Goal: Information Seeking & Learning: Find specific fact

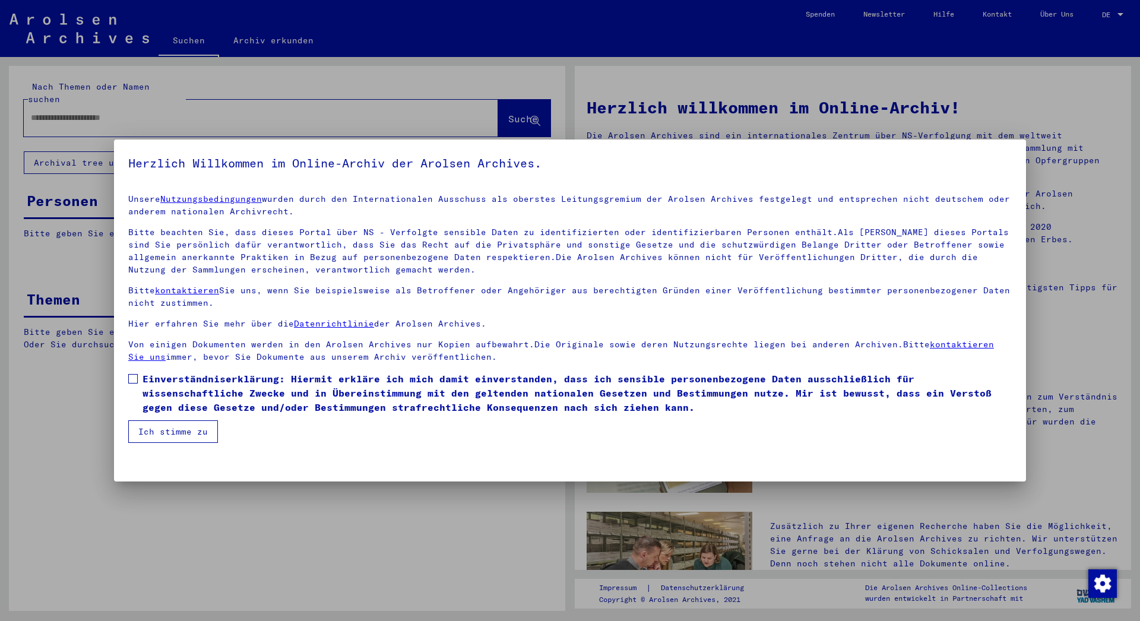
click at [138, 380] on label "Einverständniserklärung: Hiermit erkläre ich mich damit einverstanden, dass ich…" at bounding box center [569, 393] width 883 height 43
click at [158, 427] on button "Ich stimme zu" at bounding box center [173, 431] width 90 height 23
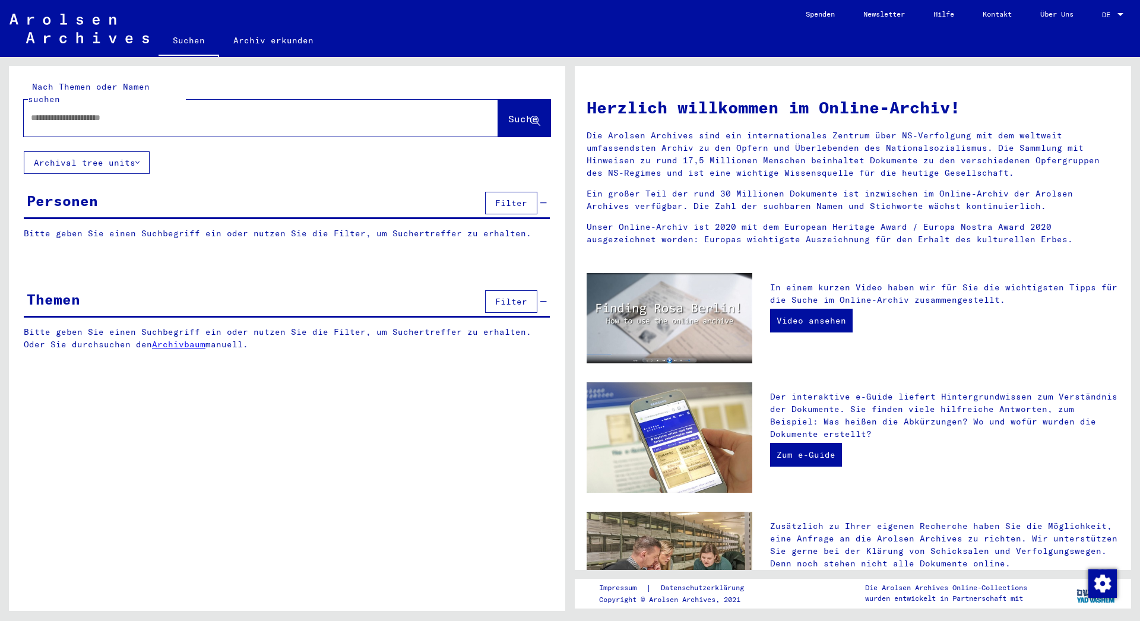
click at [110, 112] on input "text" at bounding box center [247, 118] width 432 height 12
type input "******"
click at [521, 115] on button "Suche" at bounding box center [524, 118] width 52 height 37
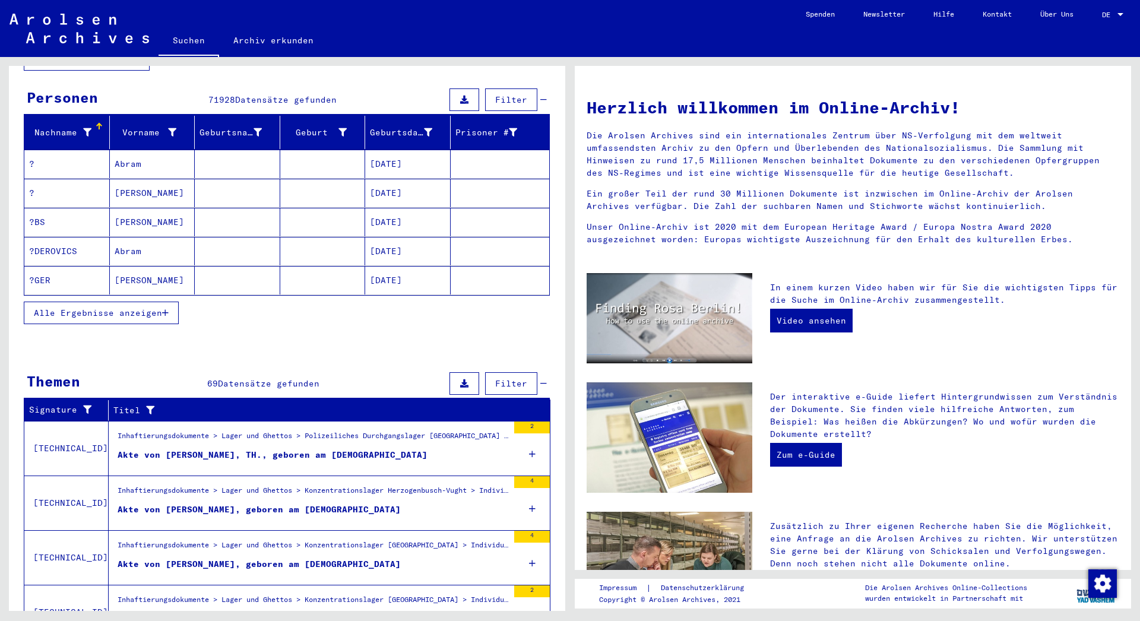
scroll to position [128, 0]
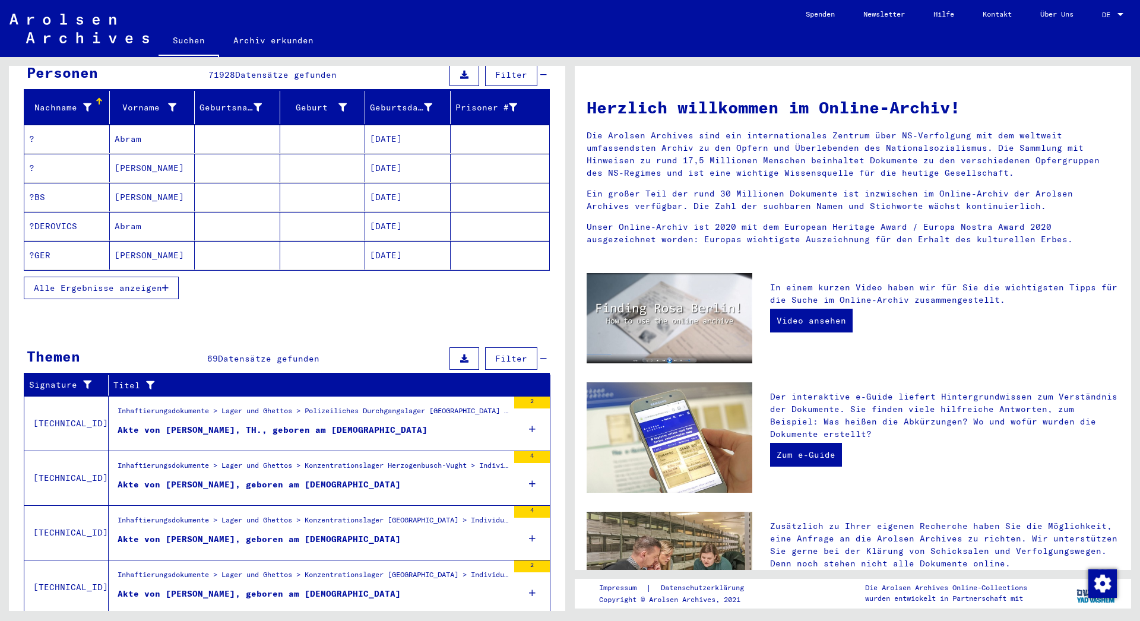
click at [196, 479] on div "Akte von [PERSON_NAME], geboren am [DEMOGRAPHIC_DATA]" at bounding box center [259, 485] width 283 height 12
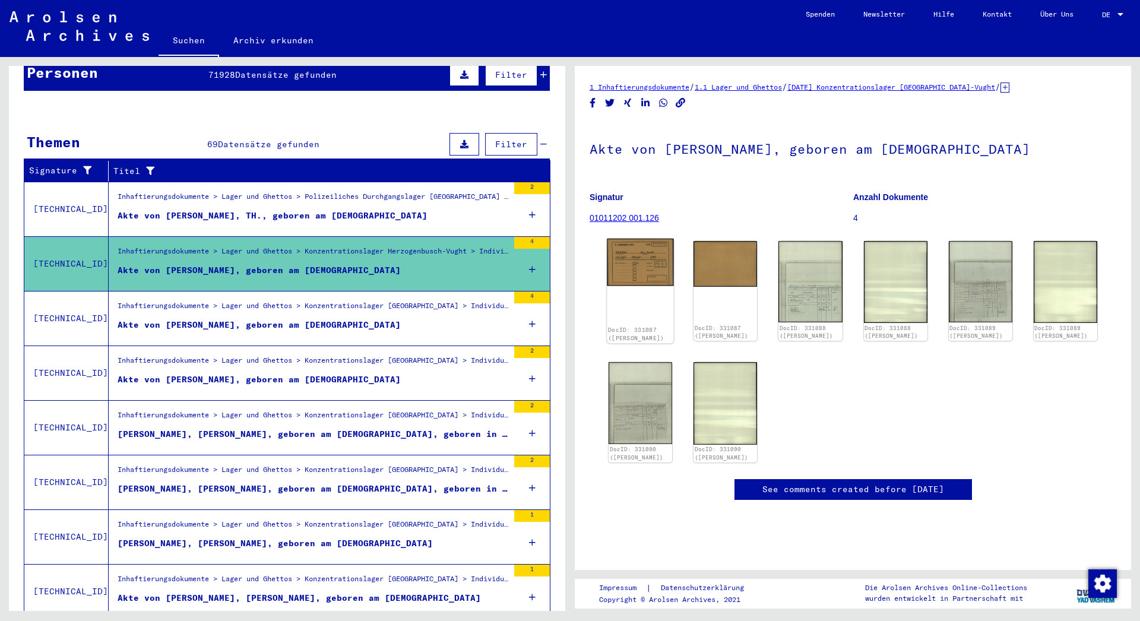
click at [635, 268] on img at bounding box center [640, 262] width 67 height 47
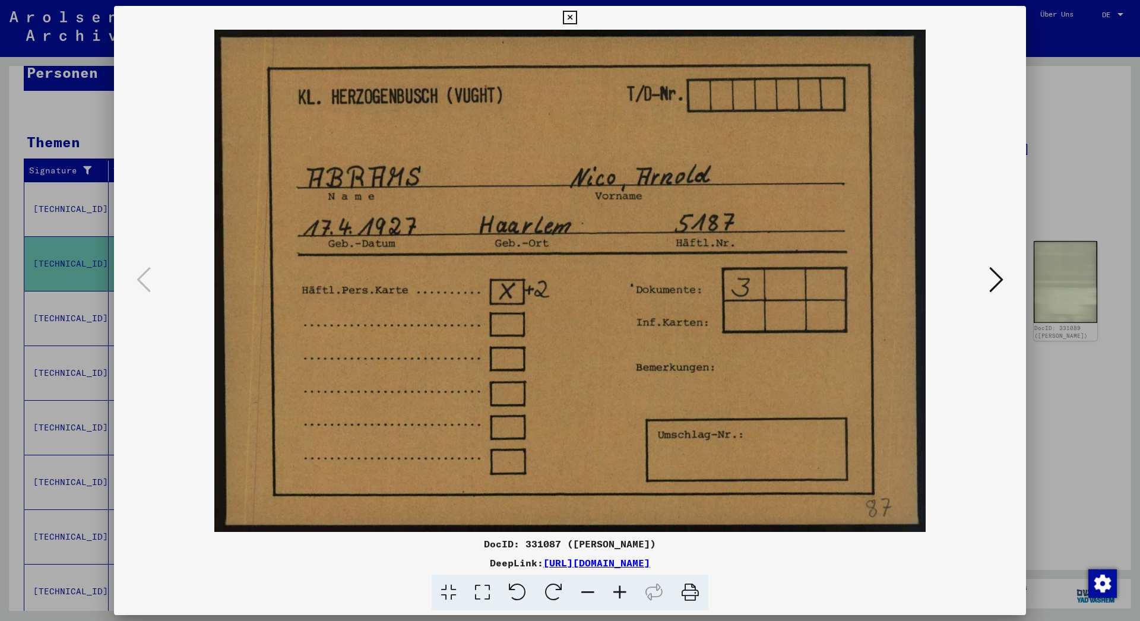
click at [992, 280] on icon at bounding box center [996, 279] width 14 height 28
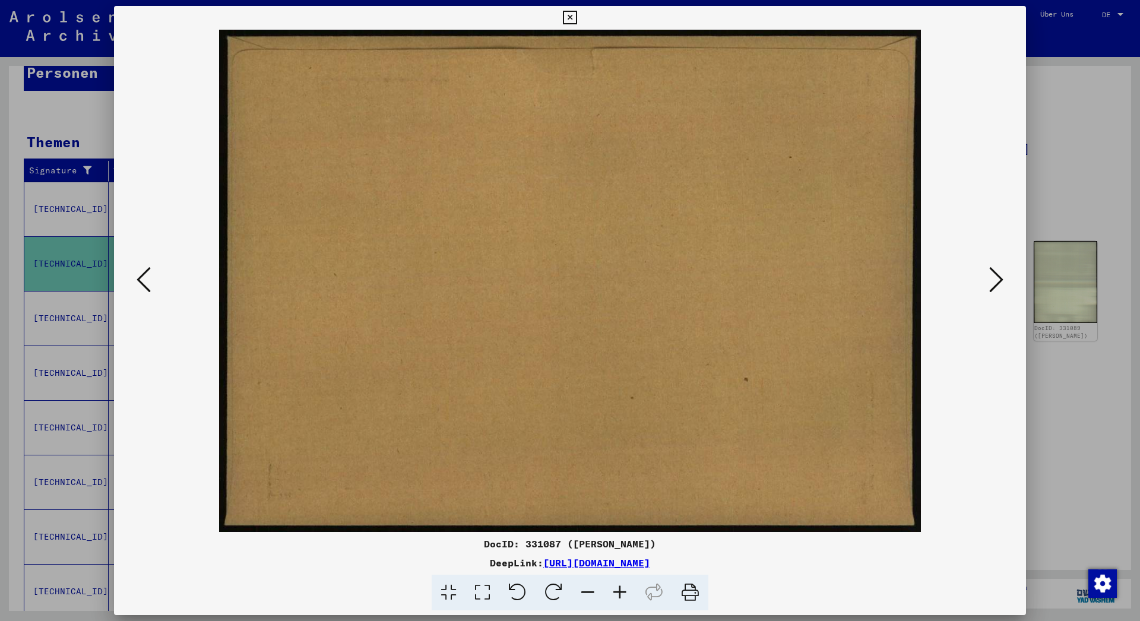
click at [992, 280] on icon at bounding box center [996, 279] width 14 height 28
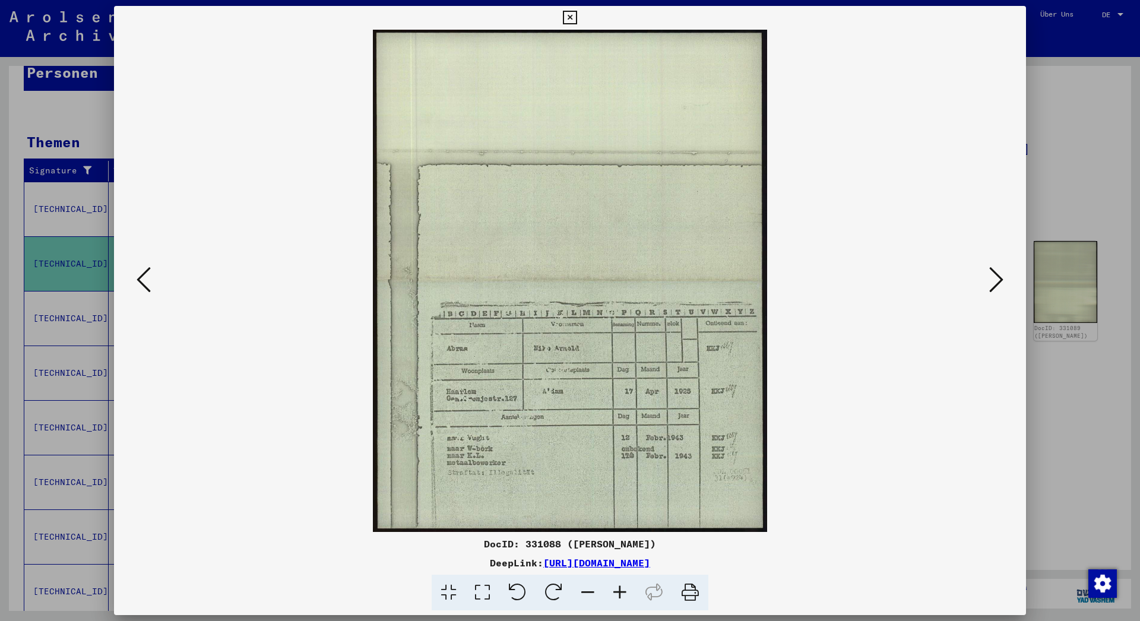
click at [992, 280] on icon at bounding box center [996, 279] width 14 height 28
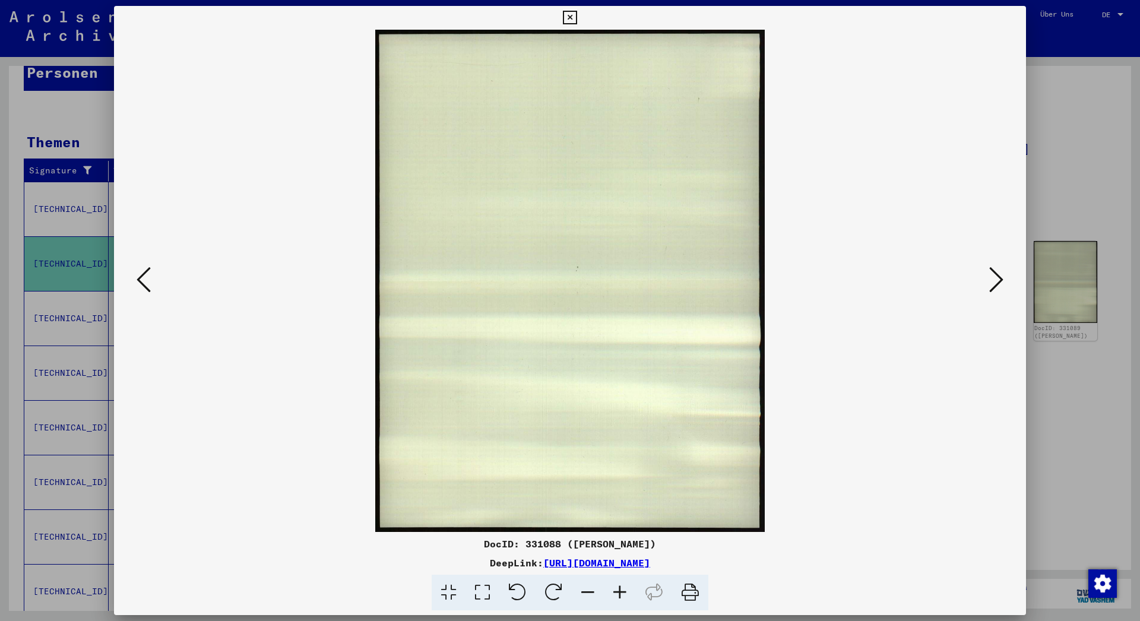
click at [992, 280] on icon at bounding box center [996, 279] width 14 height 28
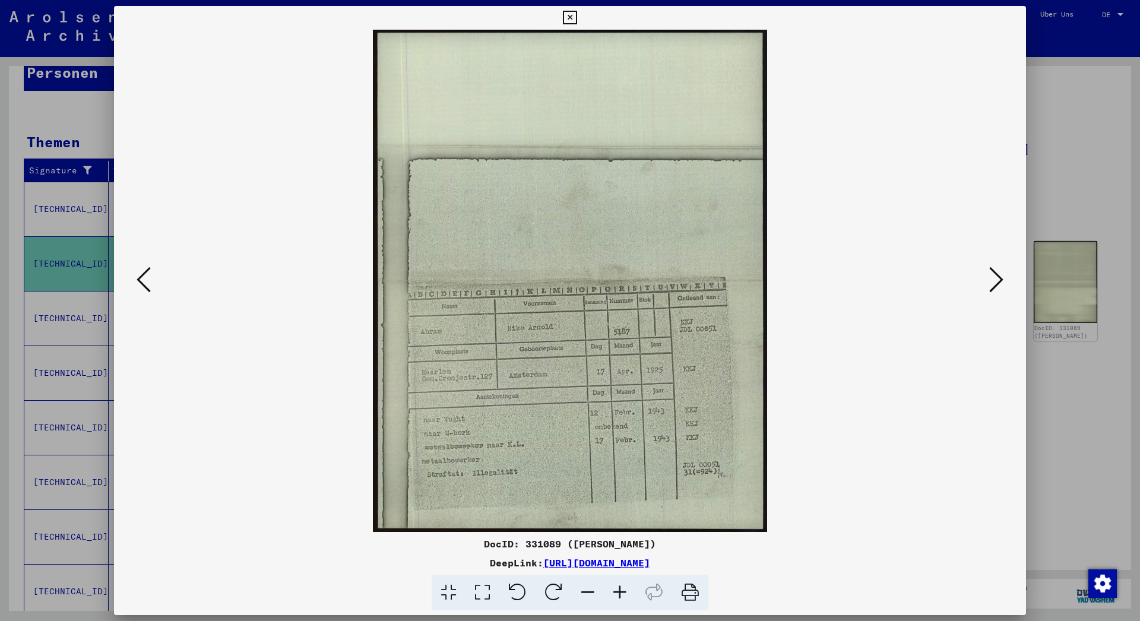
click at [992, 280] on icon at bounding box center [996, 279] width 14 height 28
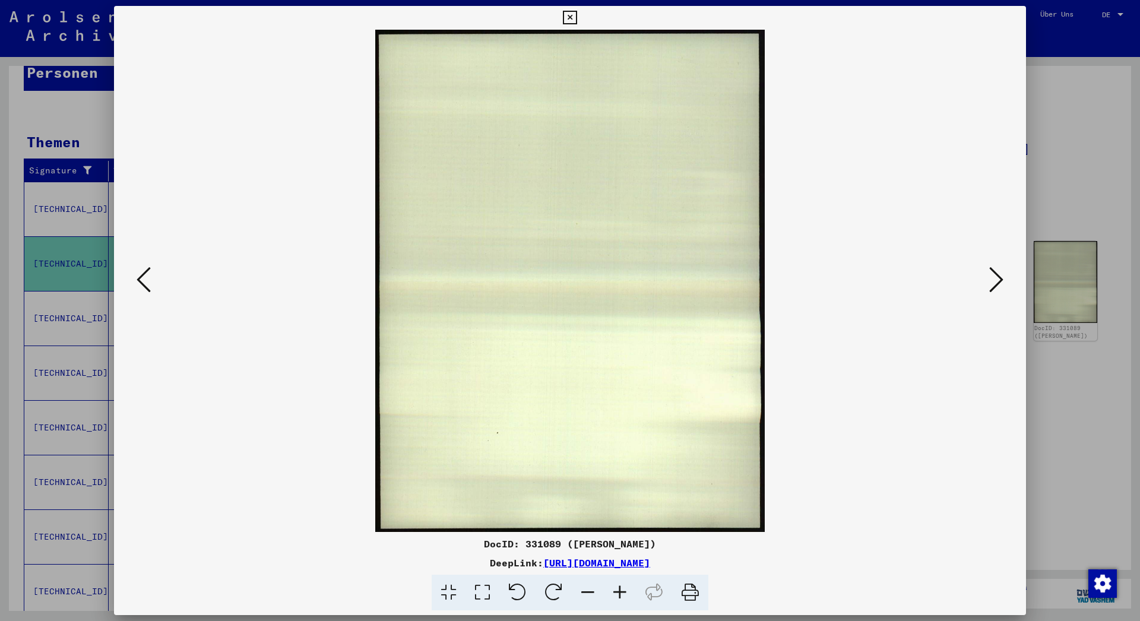
click at [992, 280] on icon at bounding box center [996, 279] width 14 height 28
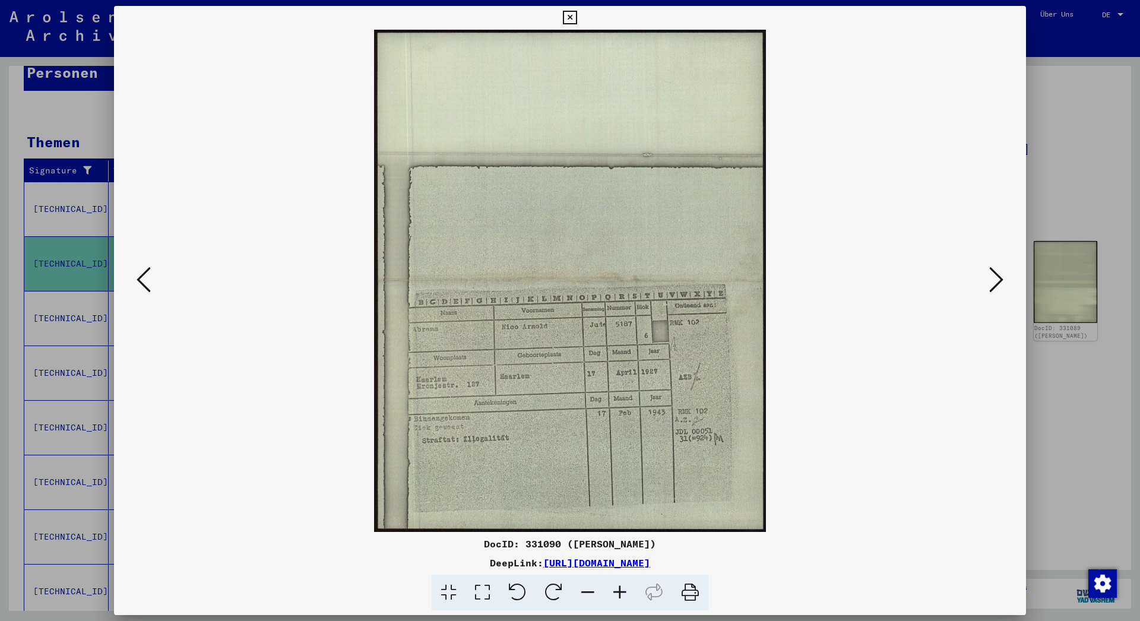
click at [992, 280] on icon at bounding box center [996, 279] width 14 height 28
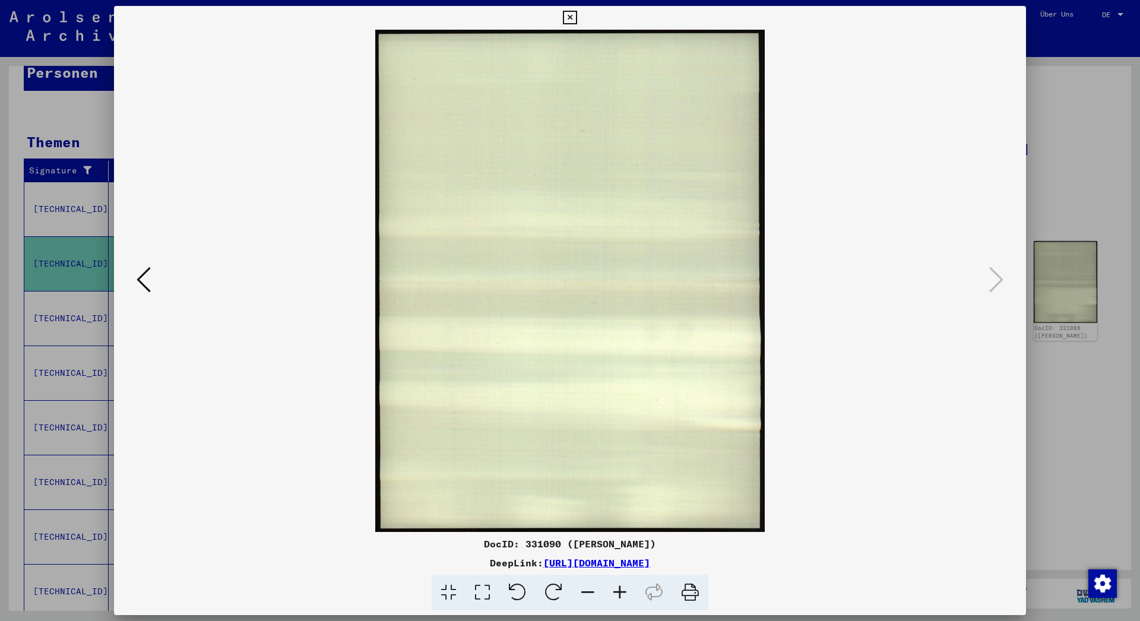
click at [577, 15] on icon at bounding box center [570, 18] width 14 height 14
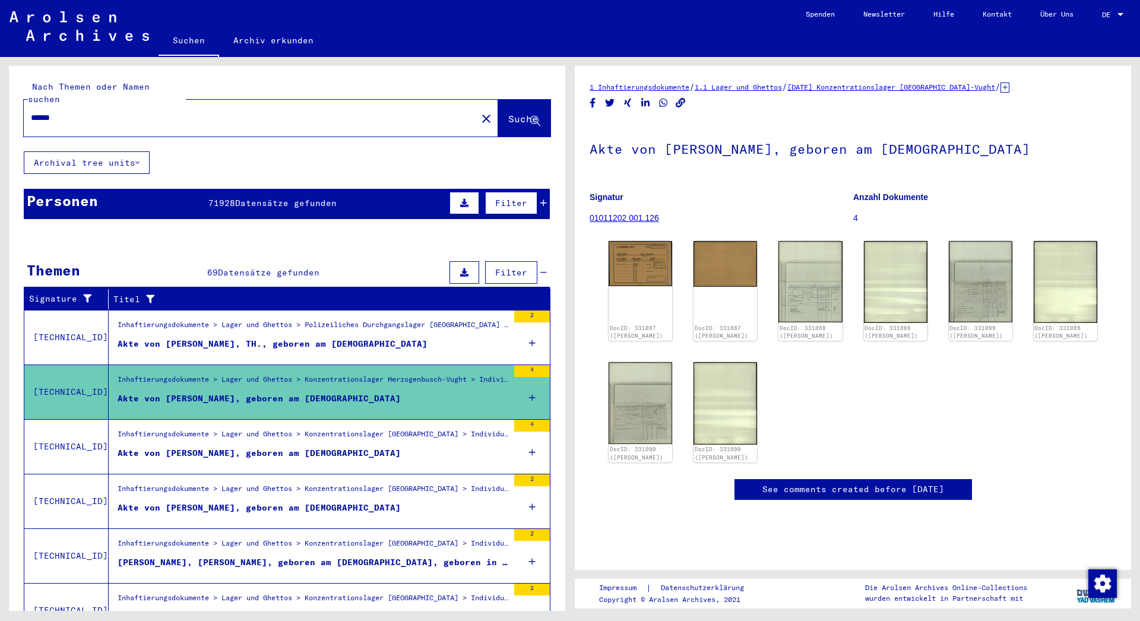
click at [508, 113] on span "Suche" at bounding box center [523, 119] width 30 height 12
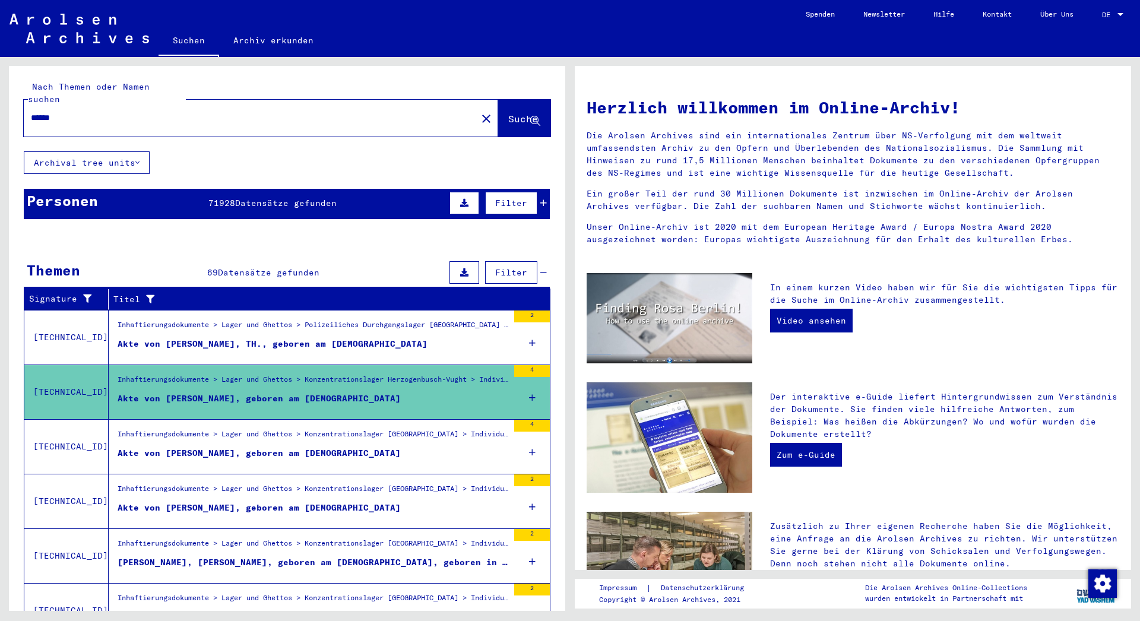
click at [530, 116] on icon at bounding box center [535, 121] width 10 height 10
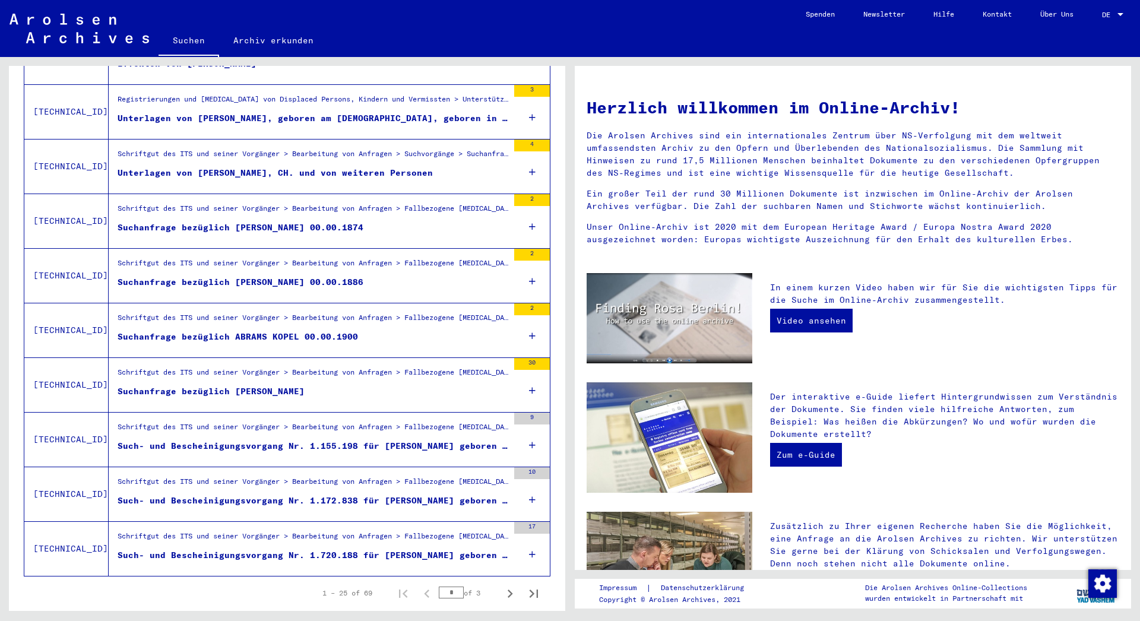
scroll to position [1121, 0]
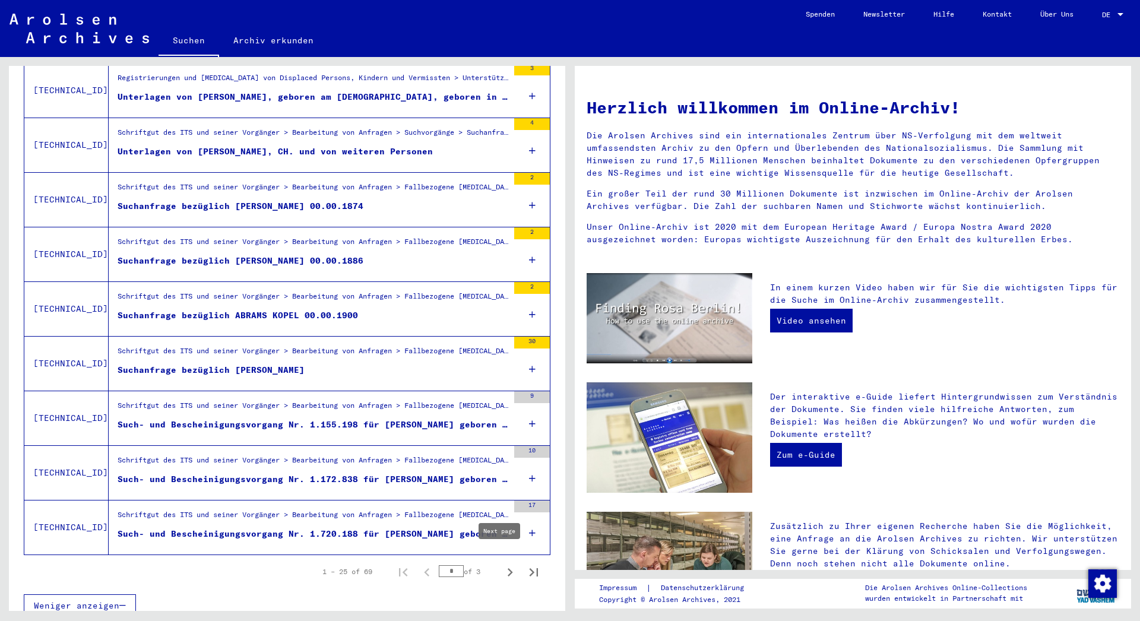
click at [502, 564] on icon "Next page" at bounding box center [510, 572] width 17 height 17
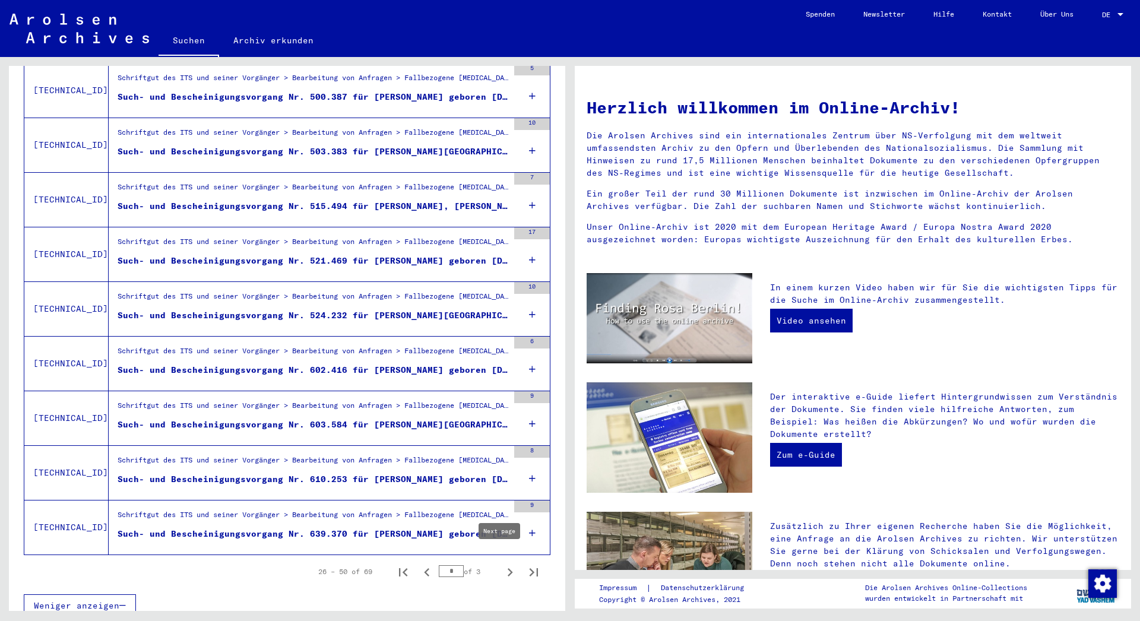
click at [508, 568] on icon "Next page" at bounding box center [510, 572] width 5 height 8
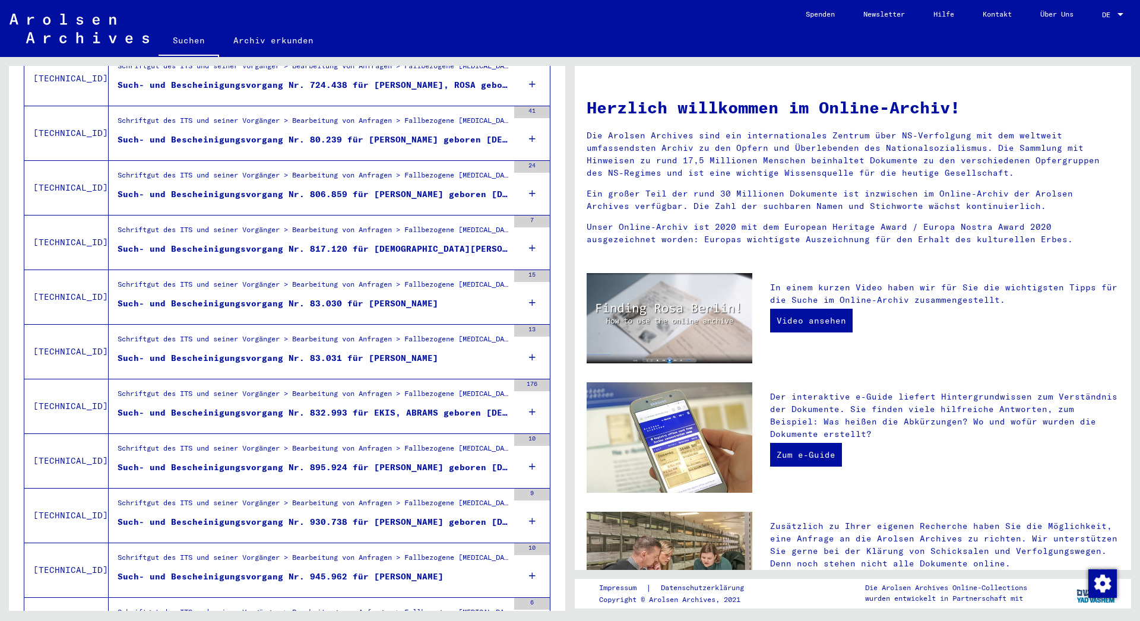
scroll to position [793, 0]
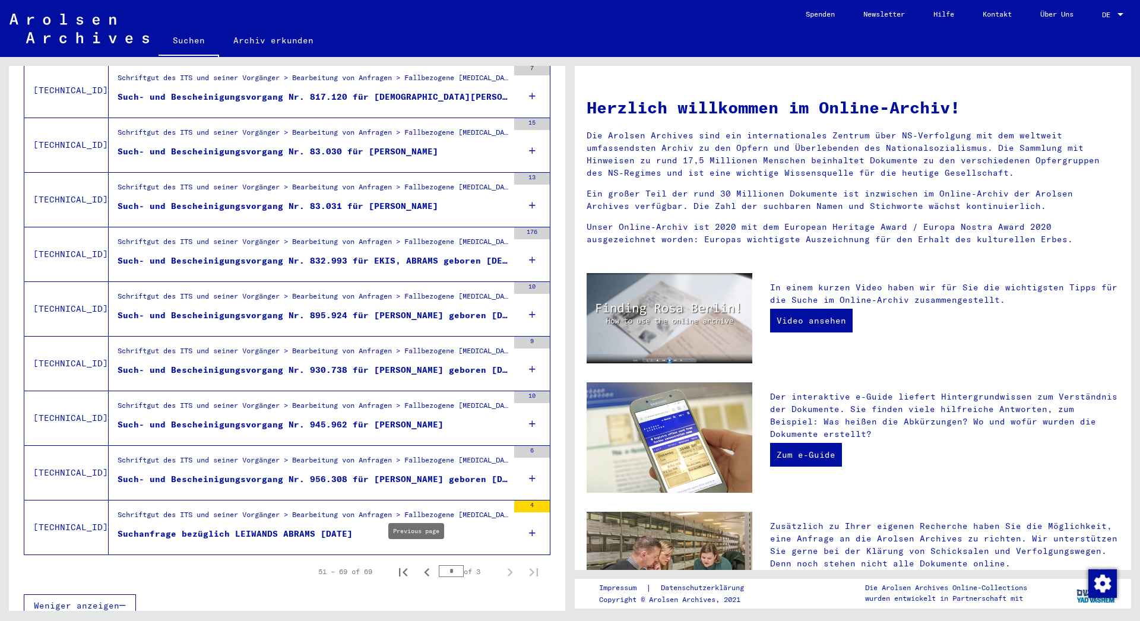
click at [424, 568] on icon "Previous page" at bounding box center [426, 572] width 5 height 8
type input "*"
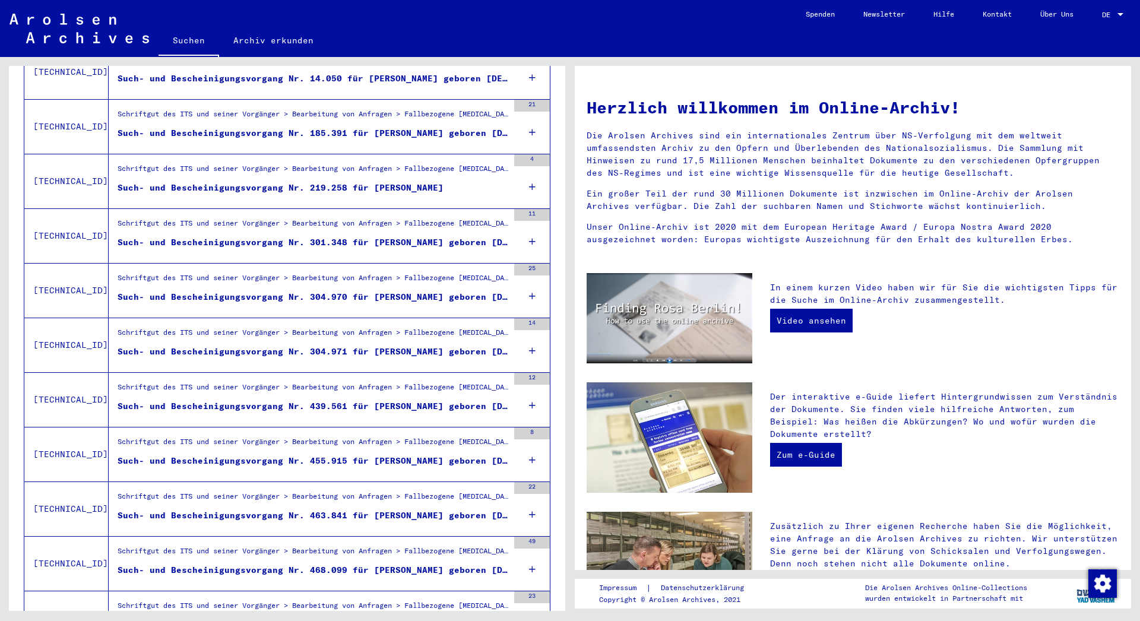
scroll to position [344, 0]
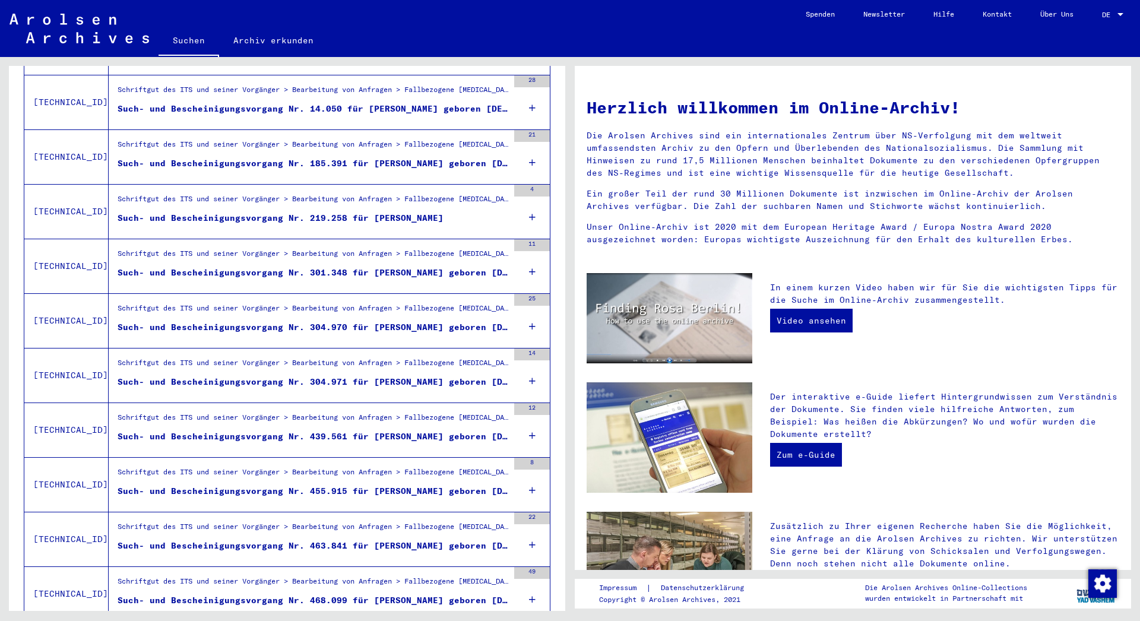
click at [529, 205] on icon at bounding box center [532, 218] width 7 height 42
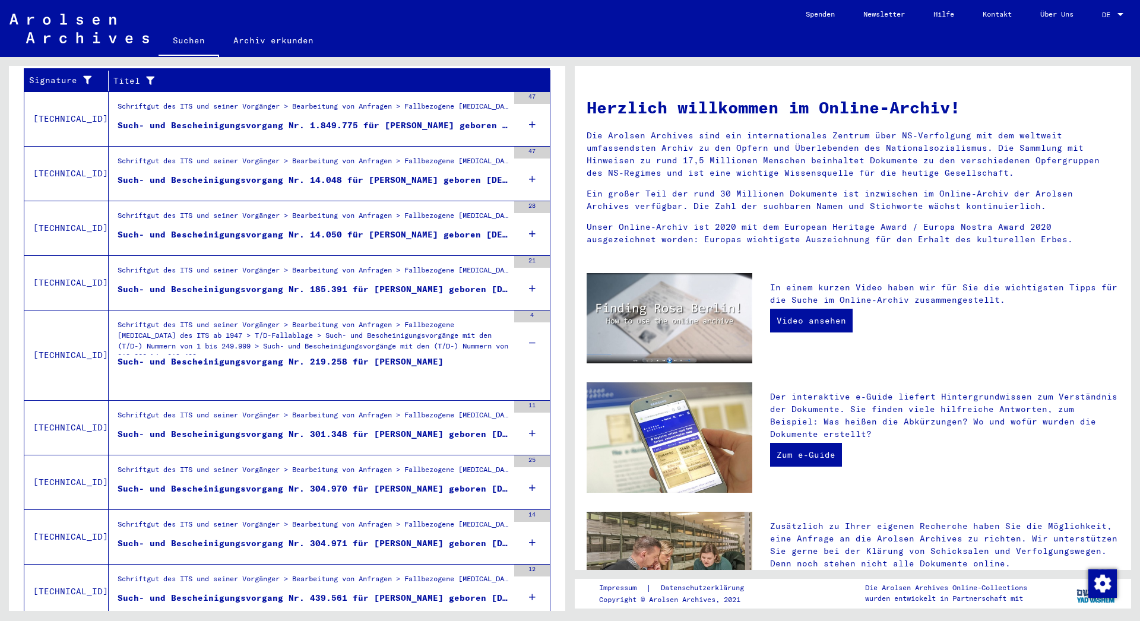
scroll to position [216, 0]
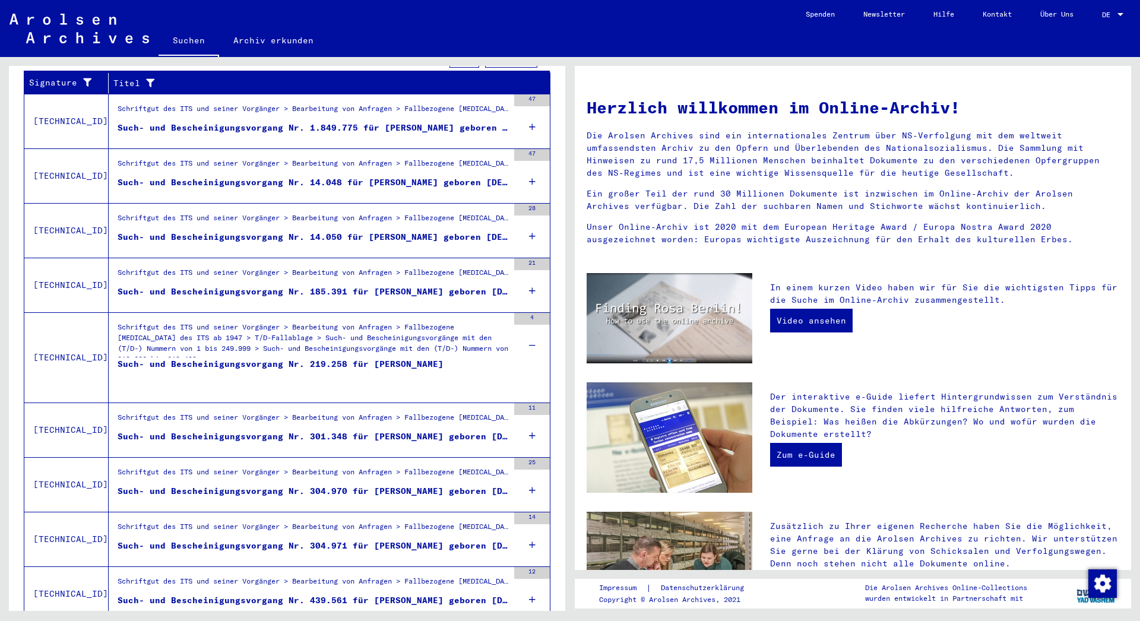
click at [313, 328] on div "Schriftgut des ITS und seiner Vorgänger > Bearbeitung von Anfragen > Fallbezoge…" at bounding box center [313, 340] width 391 height 36
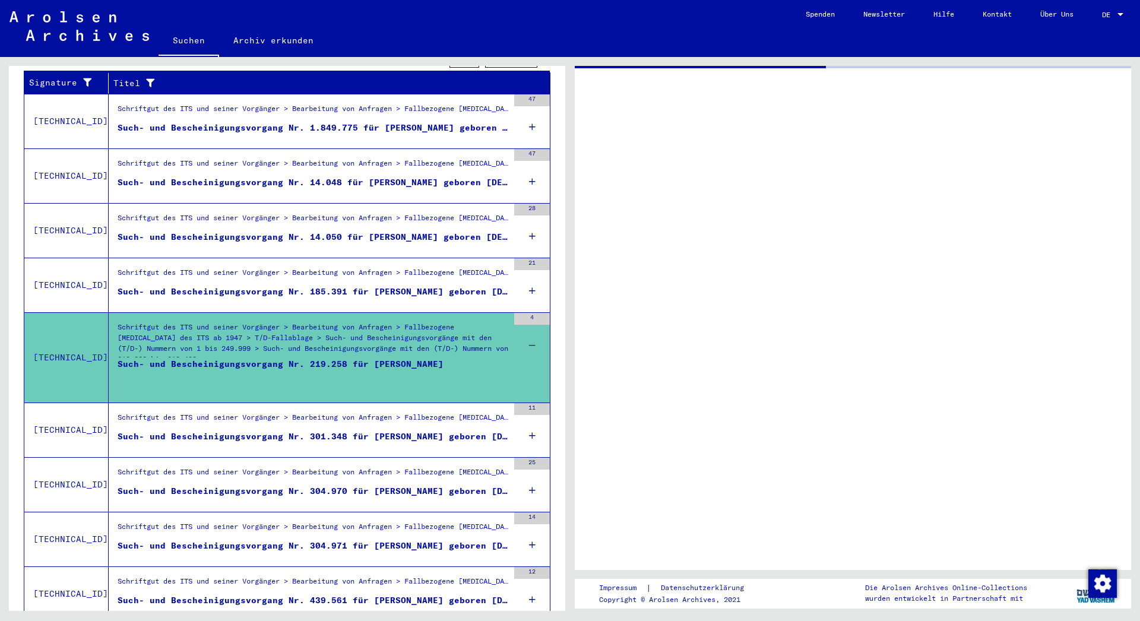
scroll to position [217, 0]
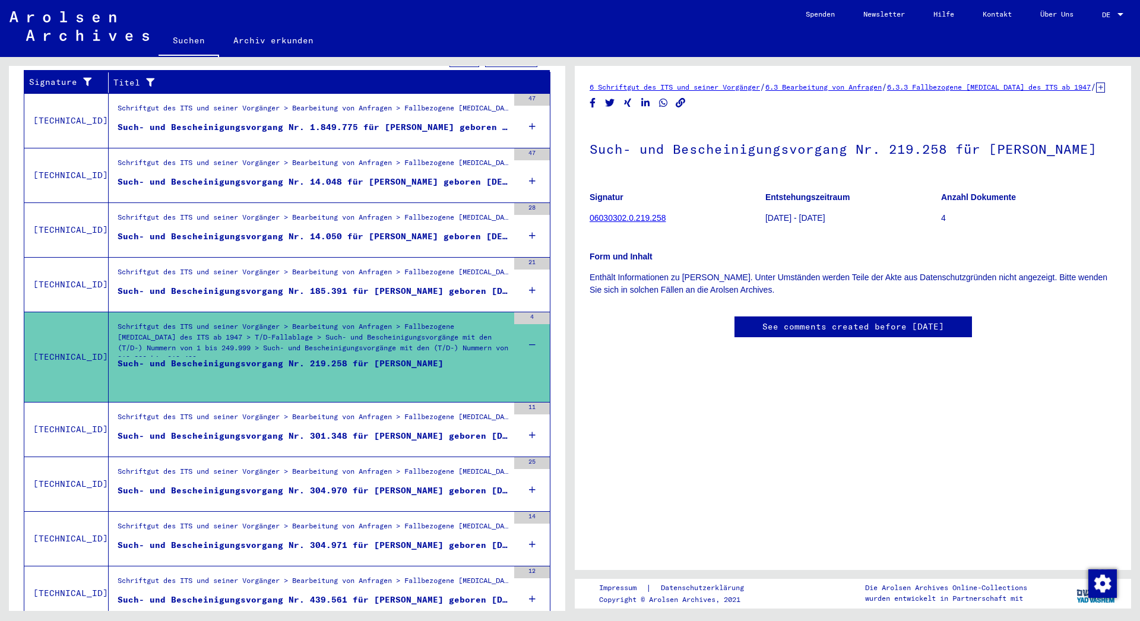
click at [348, 332] on div "Schriftgut des ITS und seiner Vorgänger > Bearbeitung von Anfragen > Fallbezoge…" at bounding box center [313, 342] width 391 height 42
click at [631, 223] on link "06030302.0.219.258" at bounding box center [628, 217] width 76 height 9
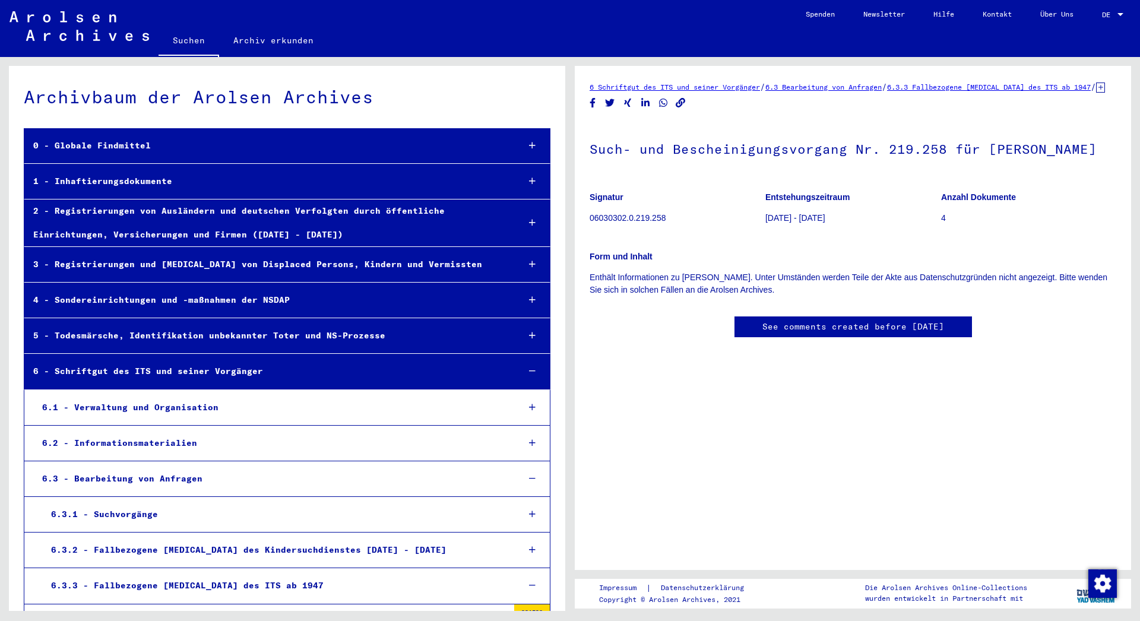
click at [128, 178] on div "1 - Inhaftierungsdokumente" at bounding box center [266, 181] width 485 height 23
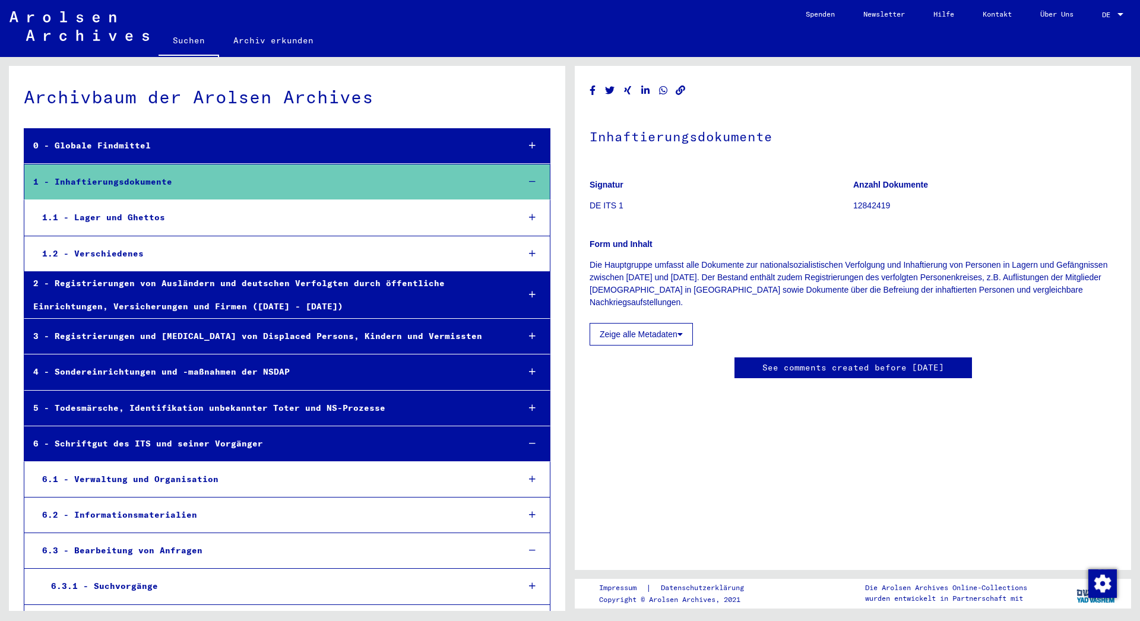
click at [151, 217] on div "1.1 - Lager und Ghettos" at bounding box center [271, 217] width 476 height 23
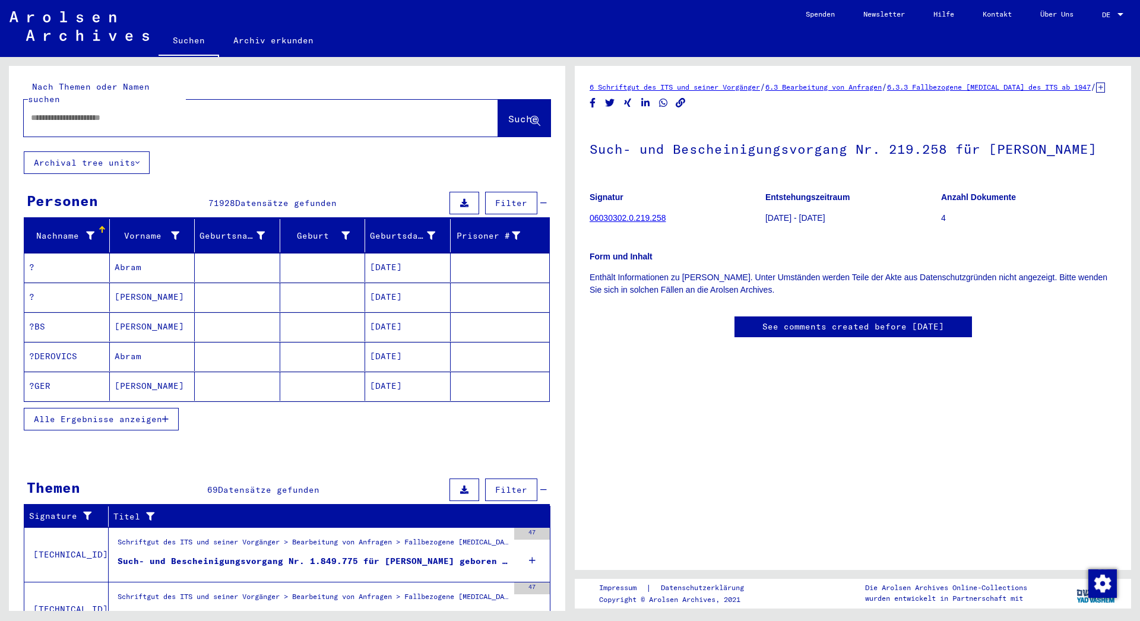
type input "*******"
